Goal: Task Accomplishment & Management: Use online tool/utility

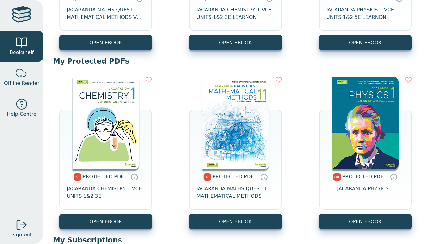
scroll to position [208, 0]
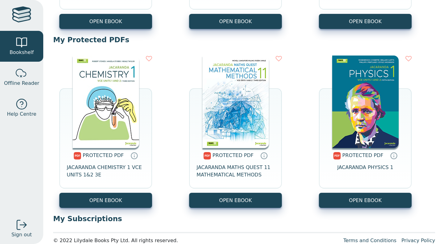
click at [117, 110] on img at bounding box center [106, 102] width 66 height 93
click at [112, 194] on link "OPEN EBOOK" at bounding box center [105, 200] width 93 height 15
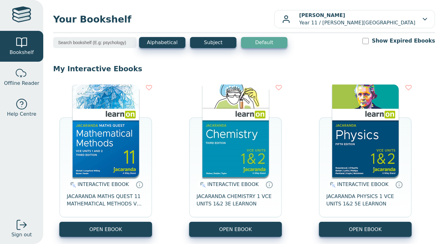
click at [245, 151] on img at bounding box center [235, 131] width 66 height 93
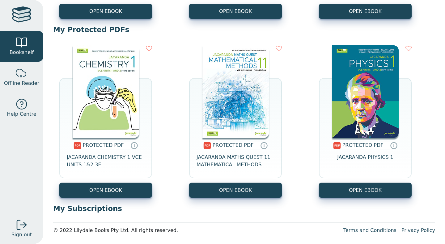
click at [104, 111] on img at bounding box center [106, 91] width 66 height 93
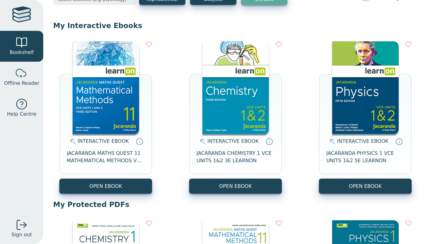
scroll to position [0, 0]
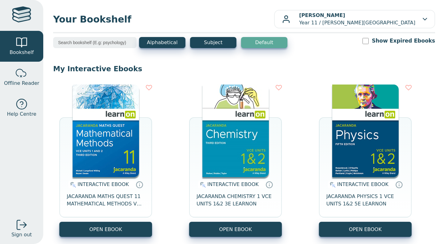
click at [192, 23] on span "Your Bookshelf" at bounding box center [163, 19] width 221 height 14
click at [163, 40] on button "Alphabetical" at bounding box center [162, 42] width 46 height 11
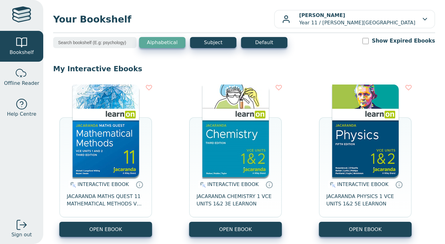
click at [174, 46] on button "Alphabetical" at bounding box center [162, 42] width 46 height 11
click at [249, 47] on button "Default" at bounding box center [264, 42] width 46 height 11
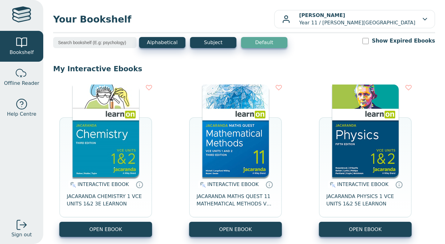
click at [156, 58] on main1 "Alphabetical Subject Default Show Expired Ebooks My Interactive Ebooks INTERACT…" at bounding box center [244, 237] width 382 height 400
click at [163, 56] on div "Alphabetical Subject Default Show Expired Ebooks" at bounding box center [244, 46] width 382 height 19
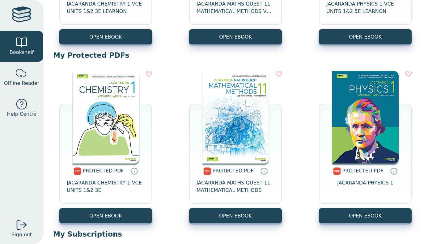
scroll to position [218, 0]
